Goal: Task Accomplishment & Management: Complete application form

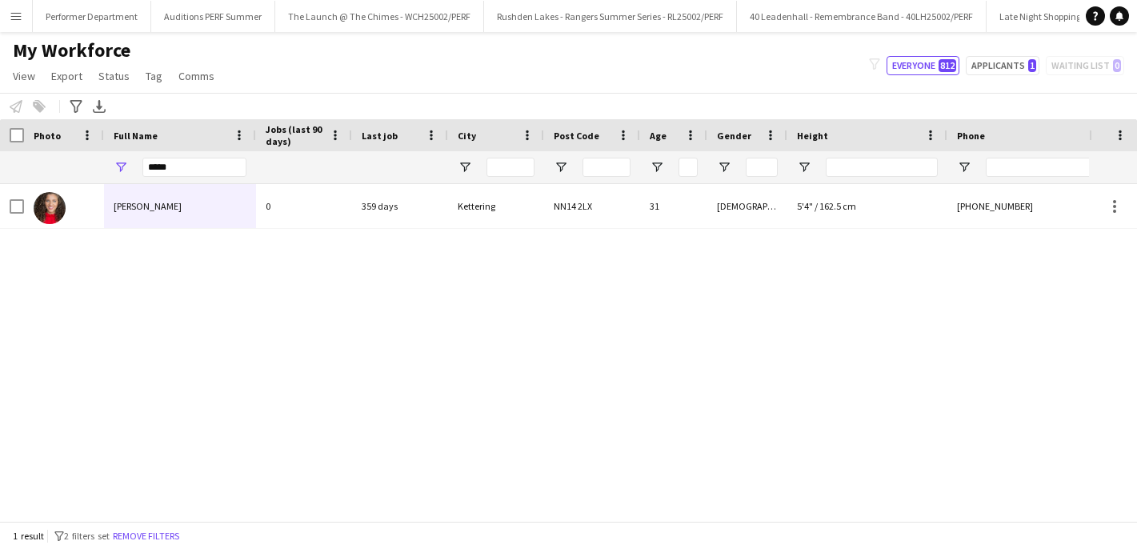
click at [92, 162] on div "*****" at bounding box center [736, 167] width 1472 height 32
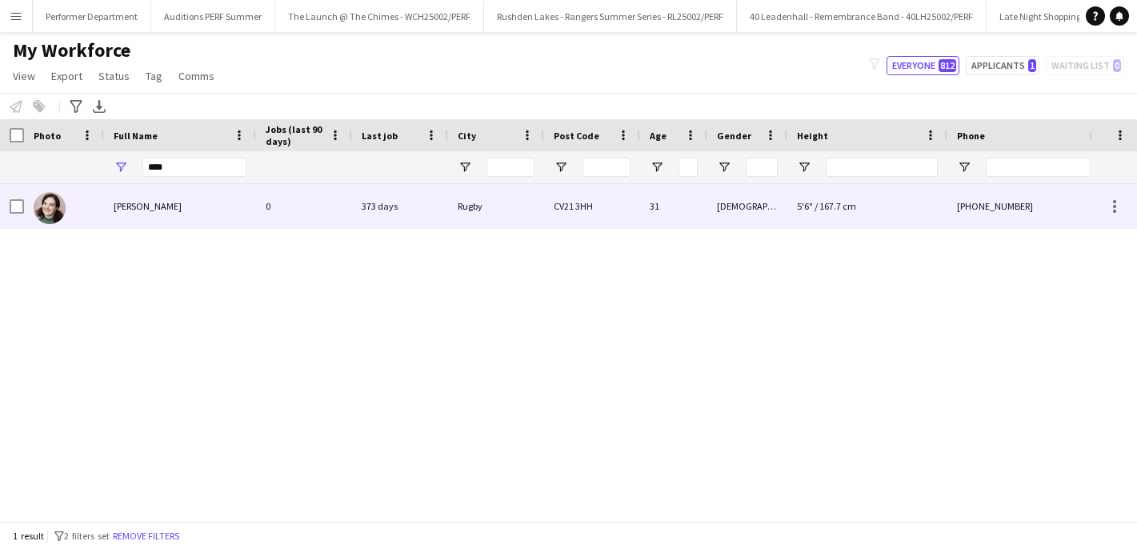
click at [138, 209] on span "[PERSON_NAME]" at bounding box center [148, 206] width 68 height 12
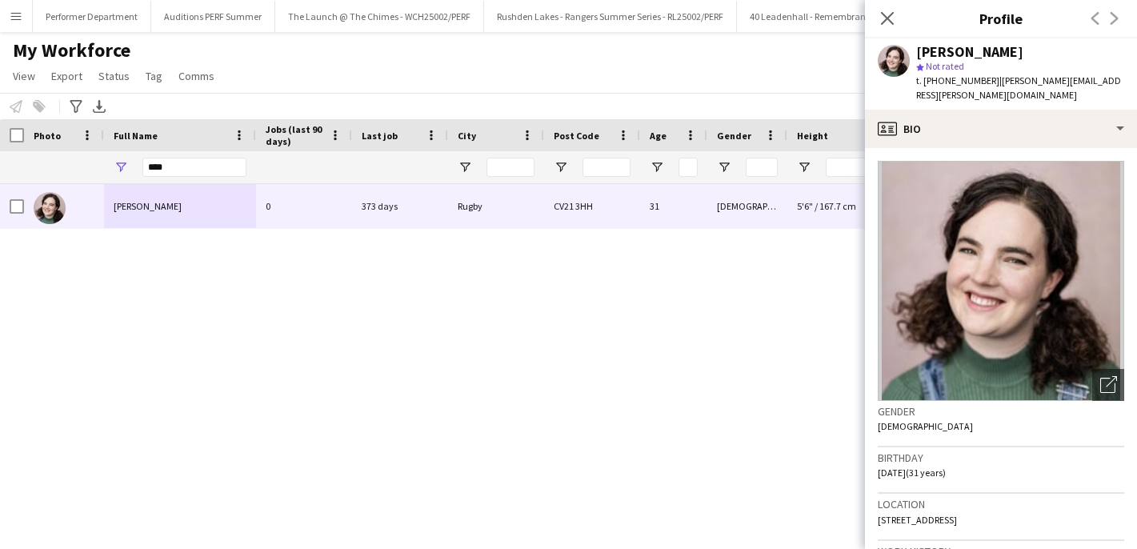
drag, startPoint x: 991, startPoint y: 82, endPoint x: 940, endPoint y: 77, distance: 51.5
click at [939, 77] on span "t. [PHONE_NUMBER]" at bounding box center [957, 80] width 83 height 12
copy span "07751160649"
click at [728, 326] on div "[PERSON_NAME] 0 373 days Rugby CV21 3HH 31 [DEMOGRAPHIC_DATA] 5'6" / 167.7 cm […" at bounding box center [544, 352] width 1089 height 337
drag, startPoint x: 193, startPoint y: 173, endPoint x: 74, endPoint y: 165, distance: 119.5
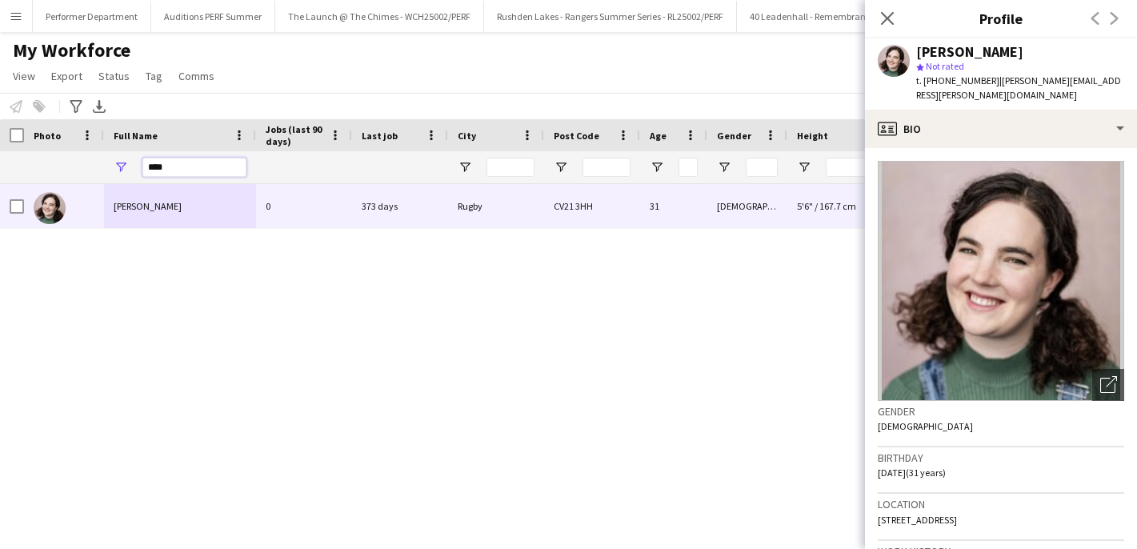
click at [74, 166] on div "****" at bounding box center [736, 167] width 1472 height 32
type input "****"
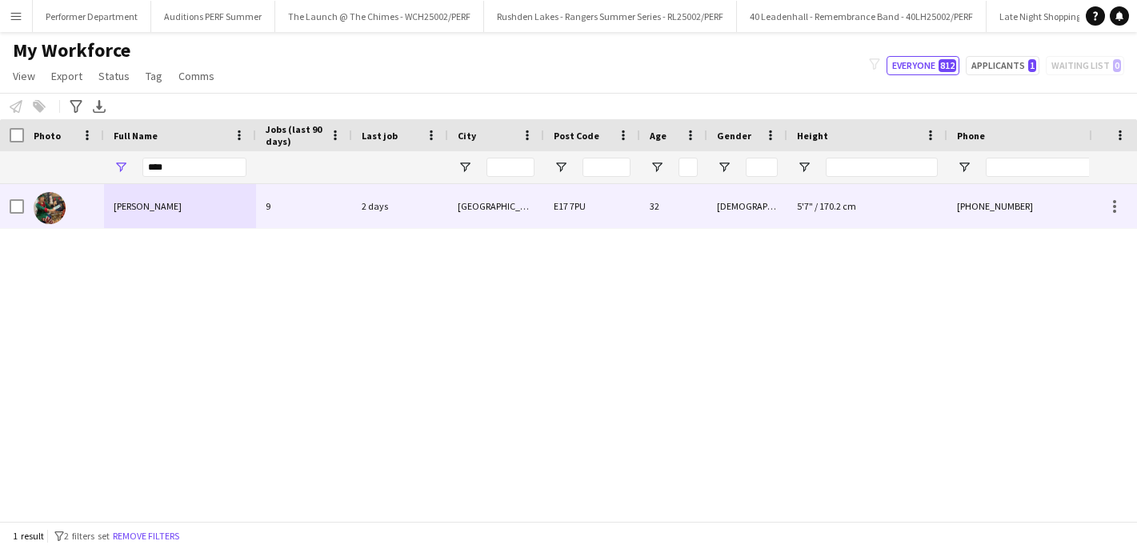
click at [150, 202] on span "[PERSON_NAME]" at bounding box center [148, 206] width 68 height 12
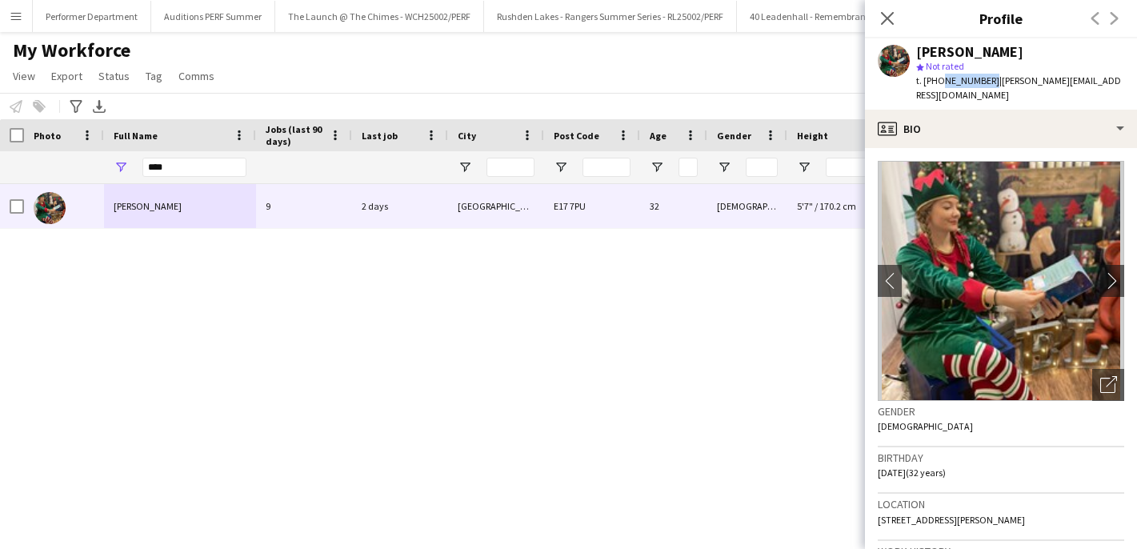
drag, startPoint x: 985, startPoint y: 80, endPoint x: 939, endPoint y: 78, distance: 45.7
click at [939, 78] on span "t. [PHONE_NUMBER]" at bounding box center [957, 80] width 83 height 12
copy span "7964218907"
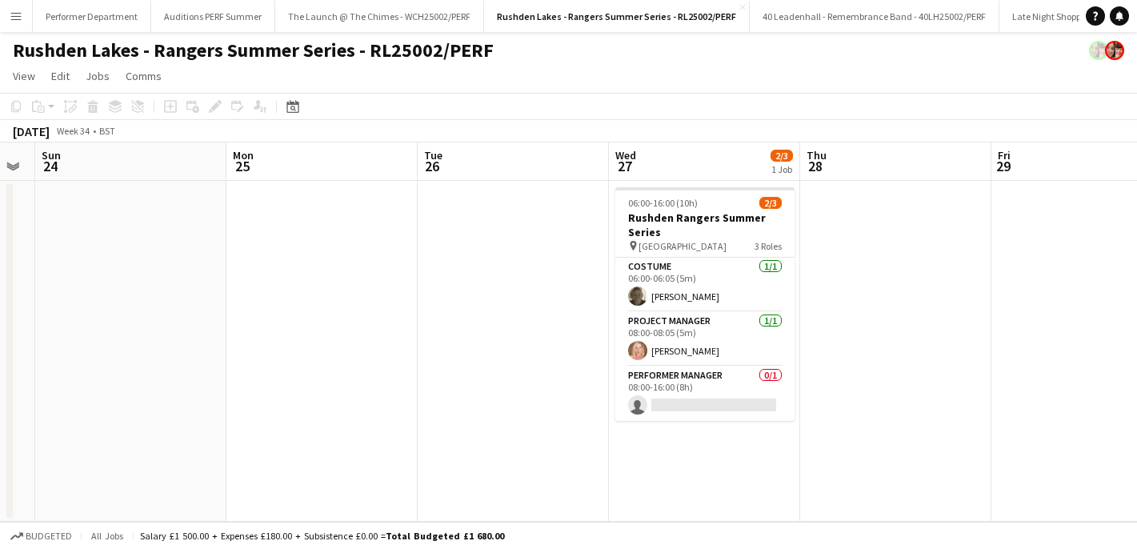
scroll to position [0, 554]
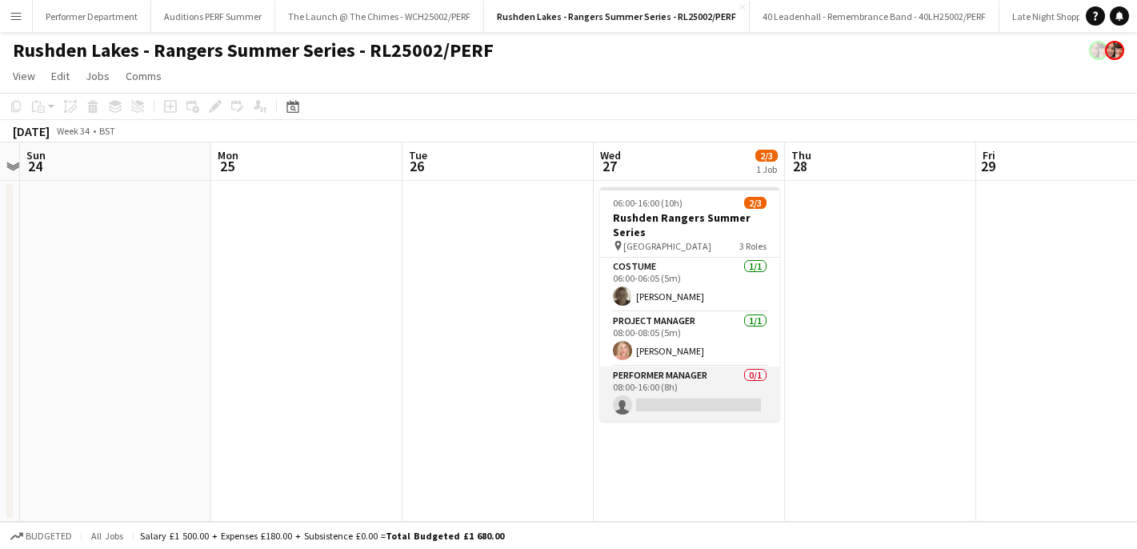
click at [712, 370] on app-card-role "Performer Manager 0/1 08:00-16:00 (8h) single-neutral-actions" at bounding box center [689, 393] width 179 height 54
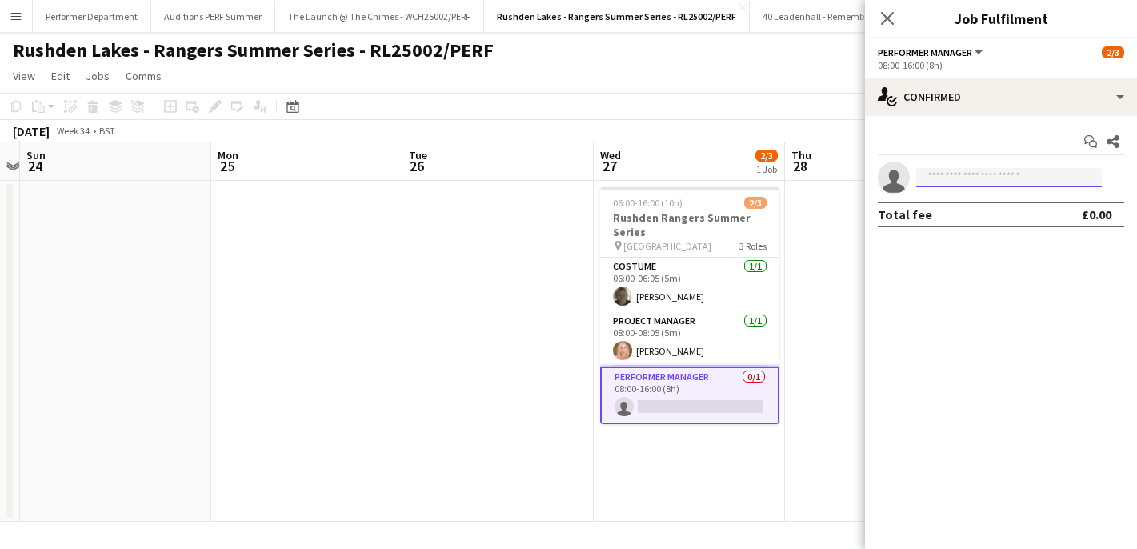
click at [996, 181] on input at bounding box center [1009, 177] width 186 height 19
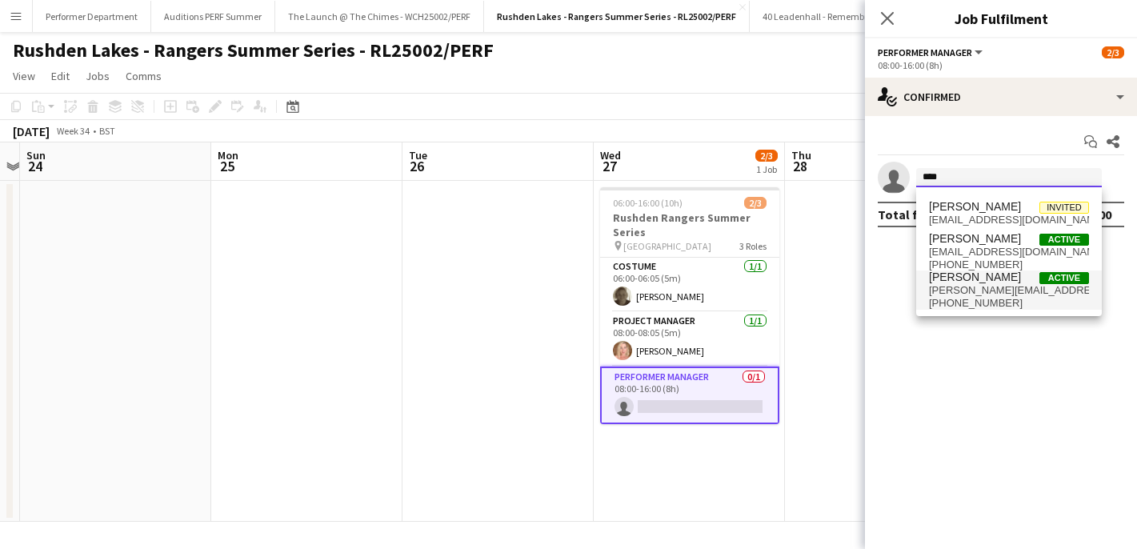
type input "****"
click at [979, 289] on span "[PERSON_NAME][EMAIL_ADDRESS][PERSON_NAME][DOMAIN_NAME]" at bounding box center [1009, 290] width 160 height 13
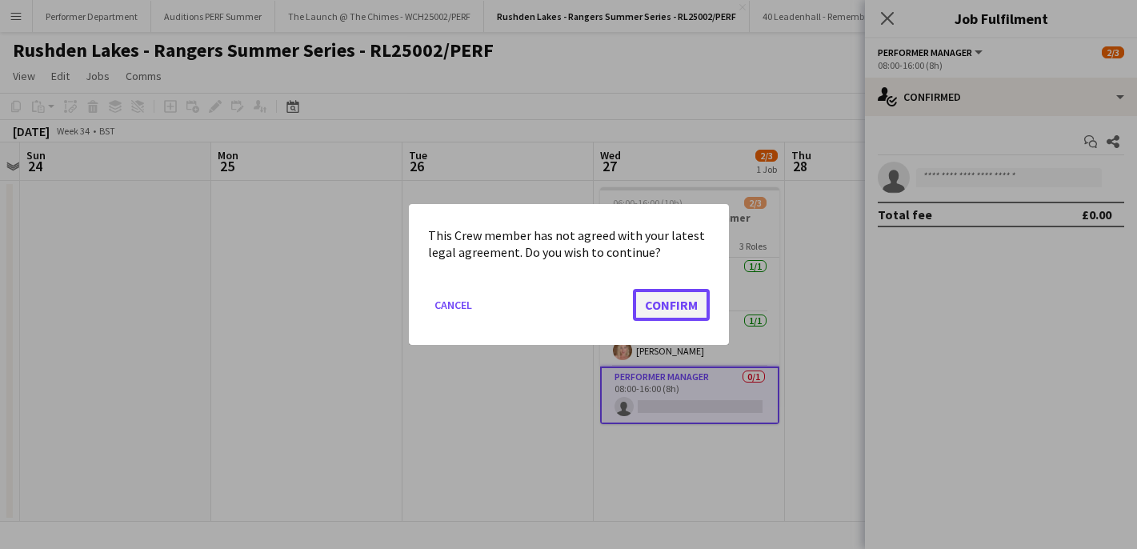
click at [692, 296] on button "Confirm" at bounding box center [671, 305] width 77 height 32
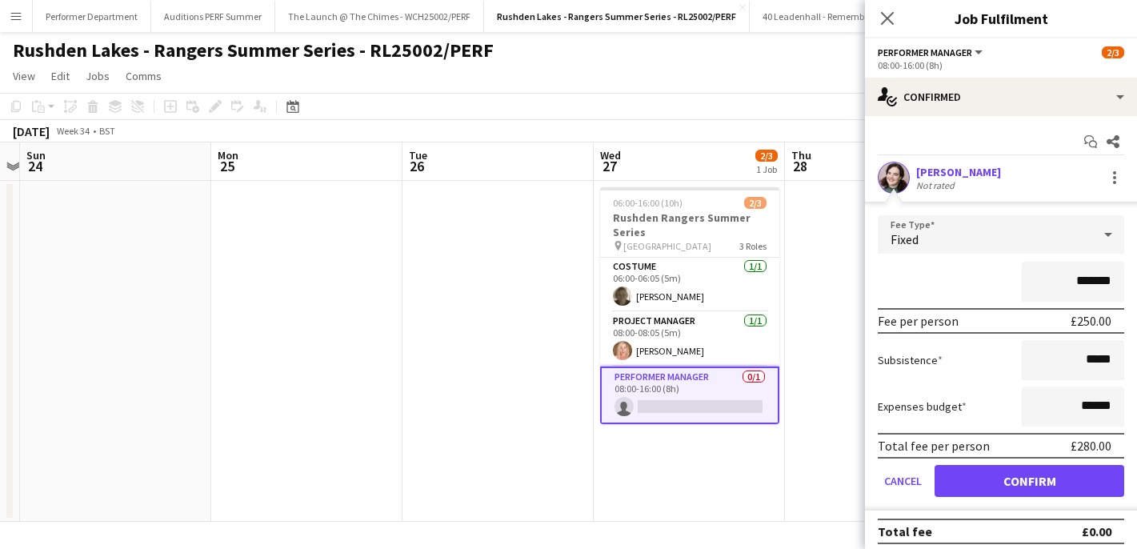
scroll to position [8, 0]
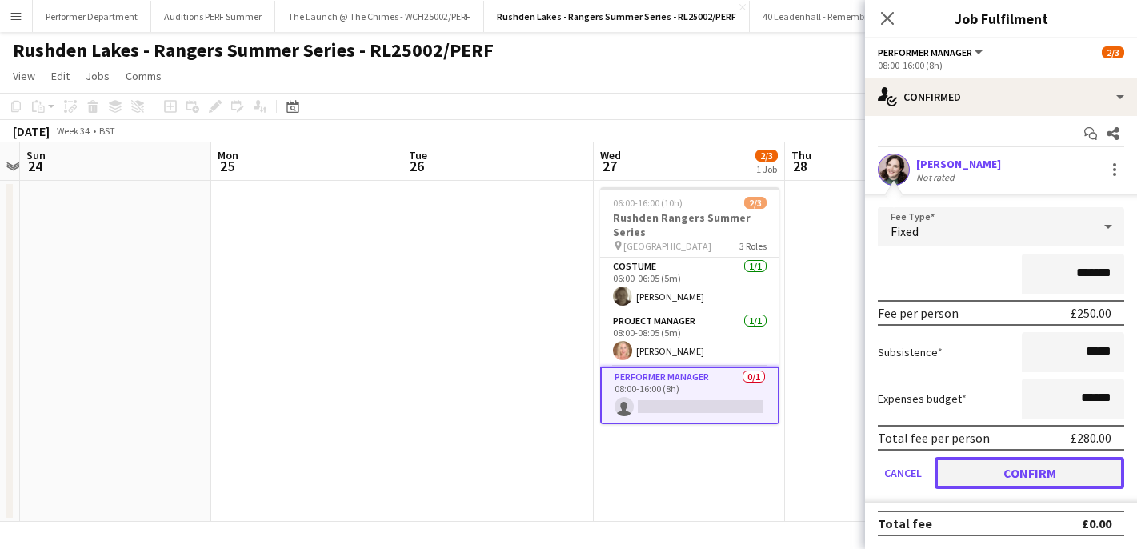
click at [1016, 478] on button "Confirm" at bounding box center [1030, 473] width 190 height 32
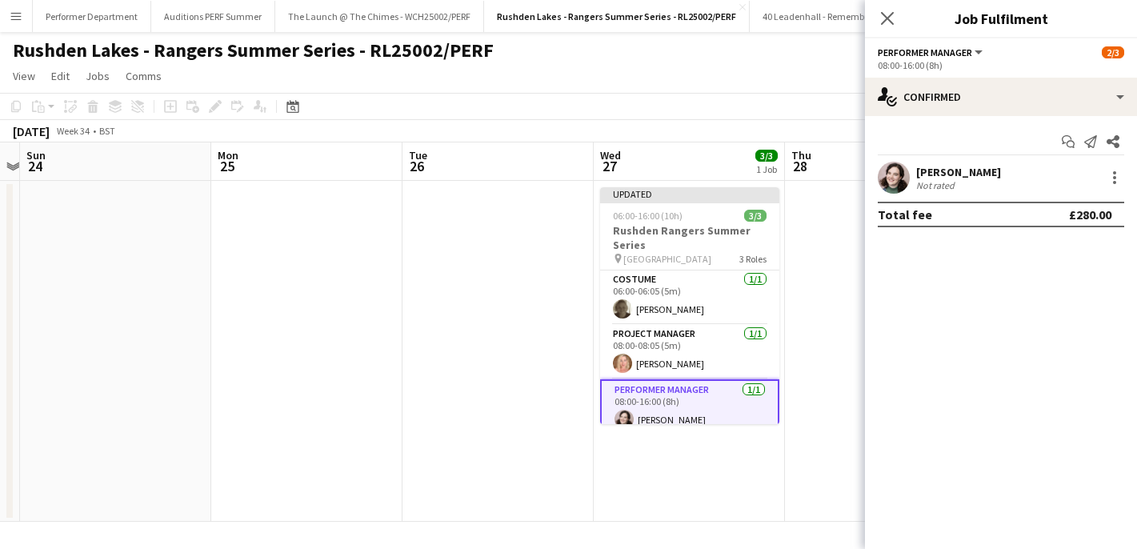
scroll to position [0, 0]
click at [819, 344] on app-date-cell at bounding box center [880, 351] width 191 height 341
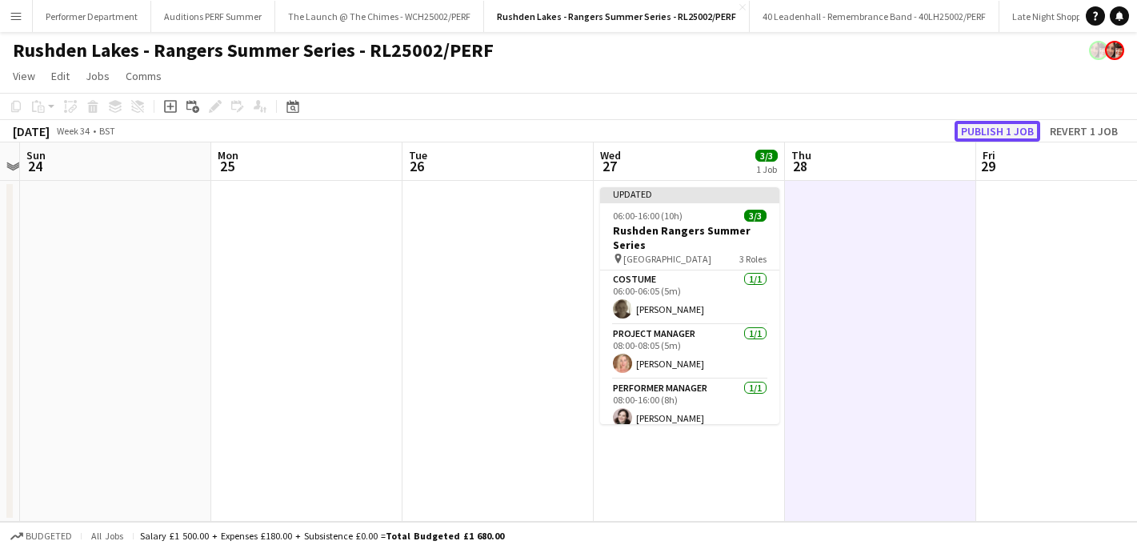
click at [995, 129] on button "Publish 1 job" at bounding box center [998, 131] width 86 height 21
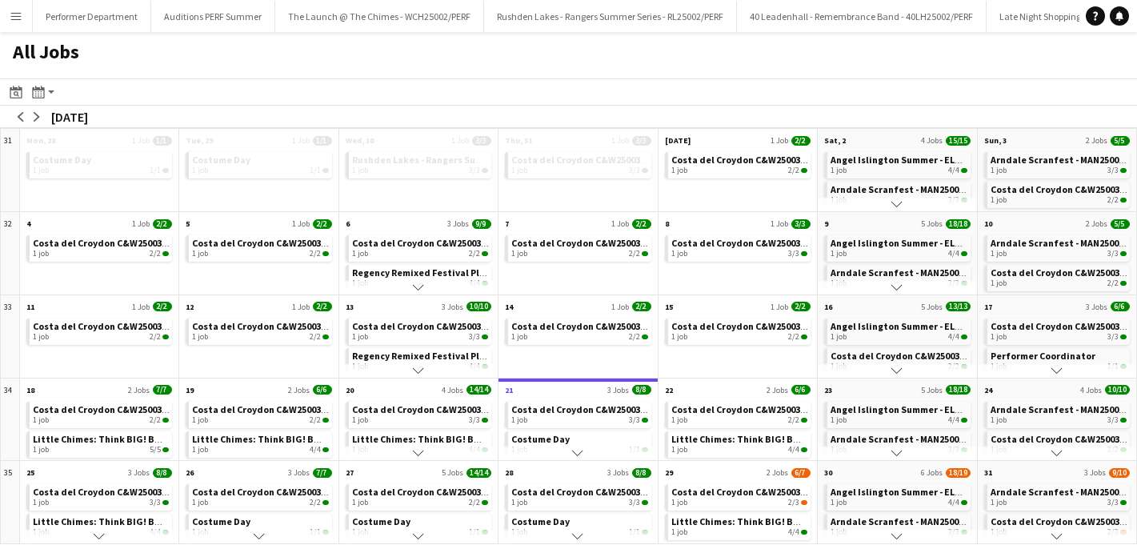
scroll to position [103, 0]
click at [17, 14] on app-icon "Menu" at bounding box center [16, 16] width 13 height 13
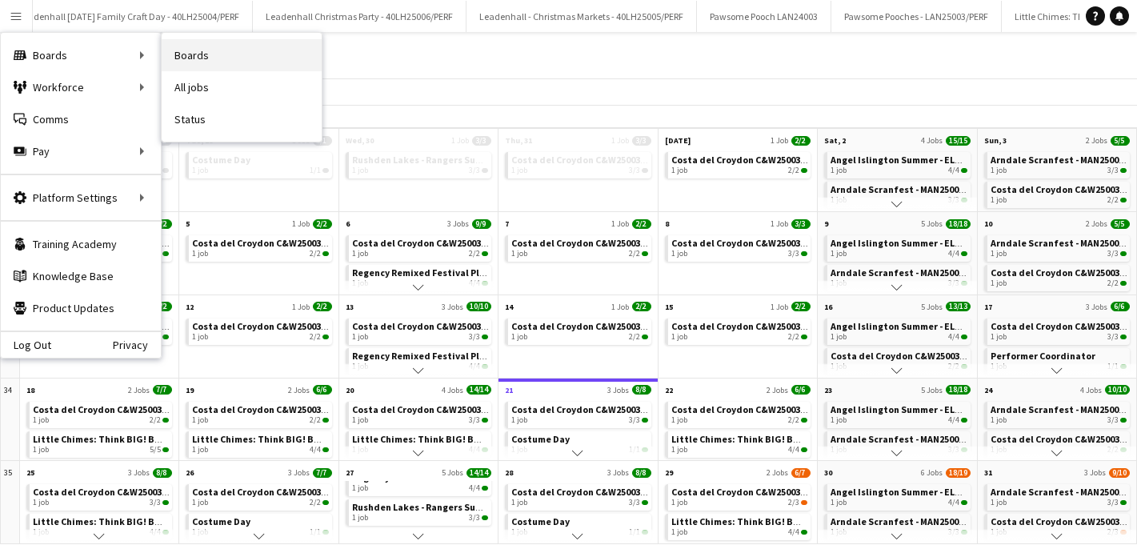
click at [185, 52] on link "Boards" at bounding box center [242, 55] width 160 height 32
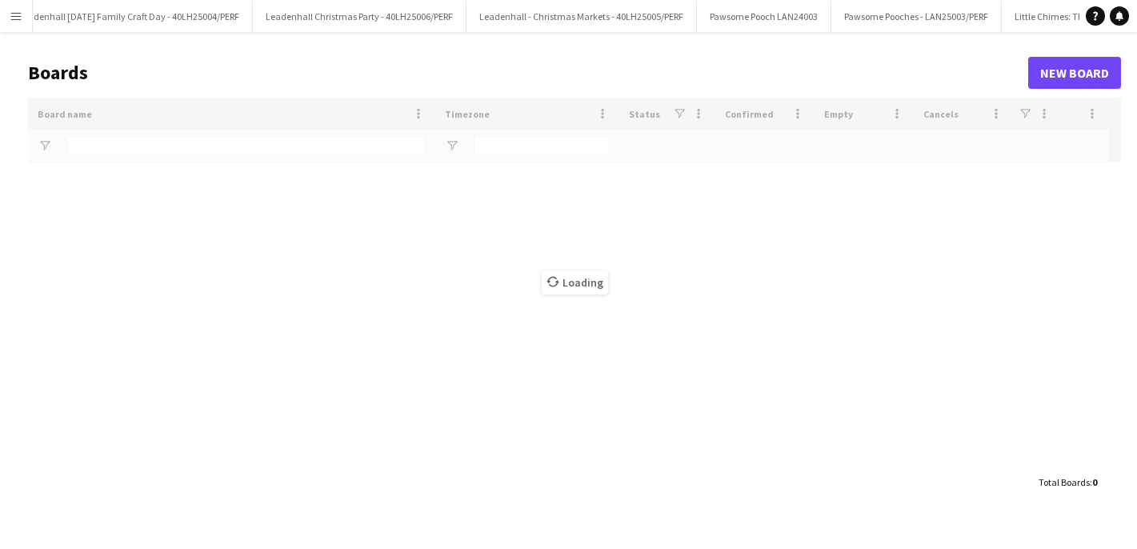
type input "****"
